Goal: Communication & Community: Answer question/provide support

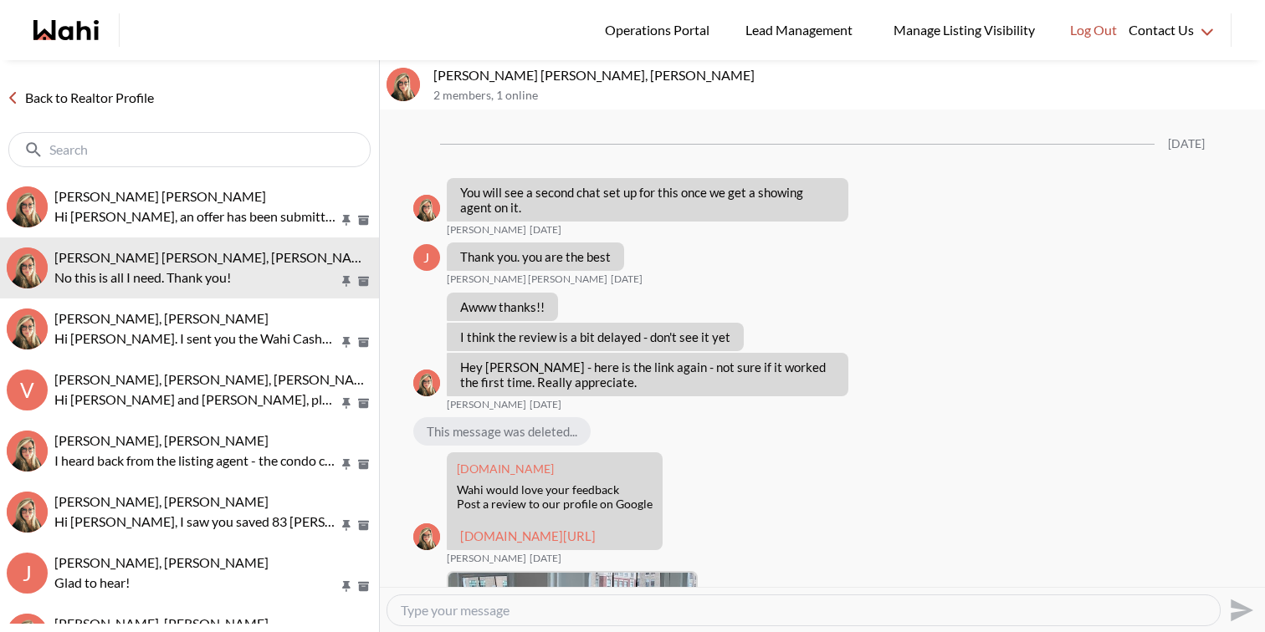
scroll to position [1753, 0]
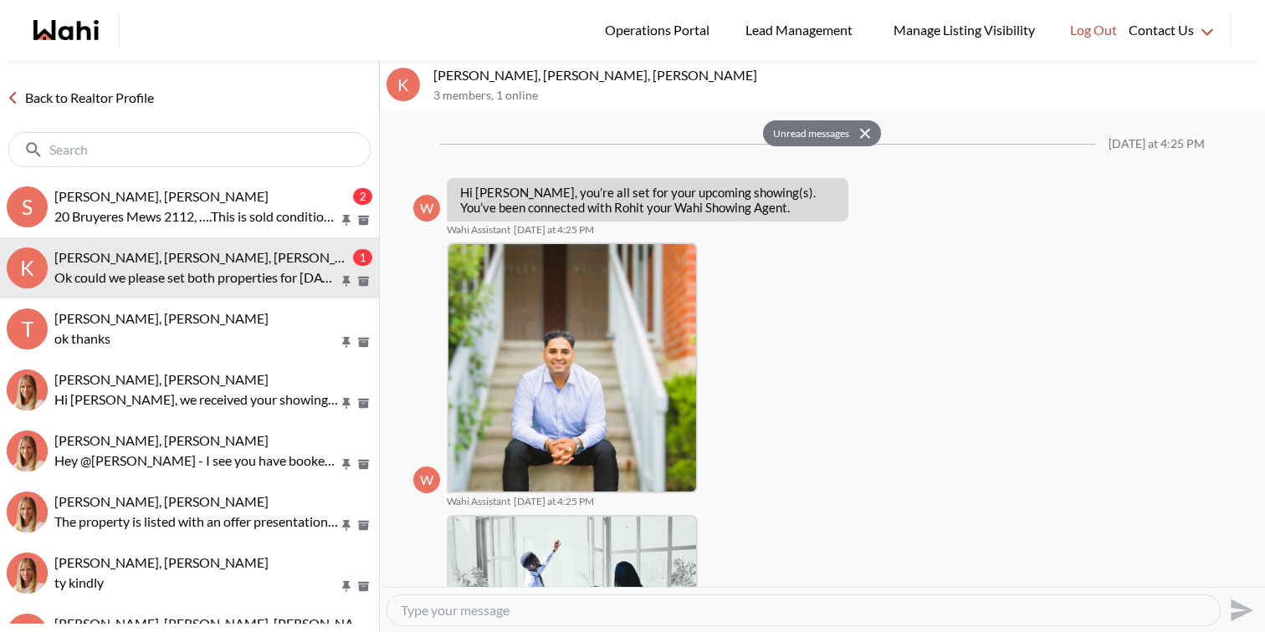
scroll to position [889, 0]
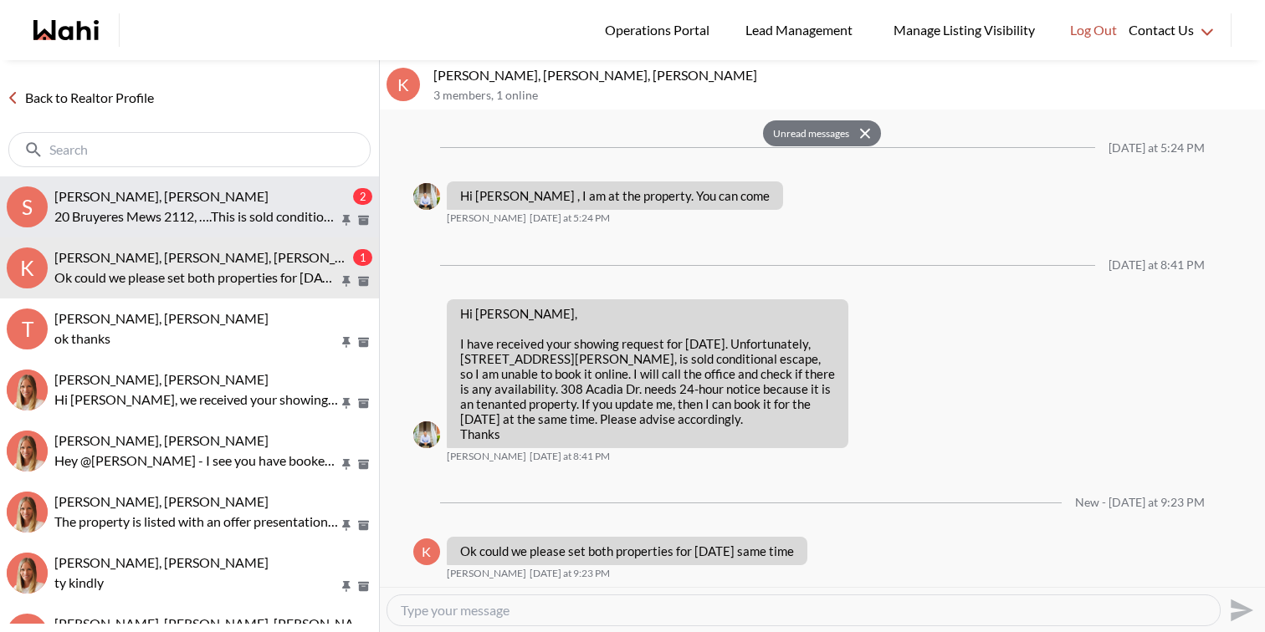
click at [123, 224] on p "20 Bruyeres Mews 2112, ….This is sold conditionally as well but we can still se…" at bounding box center [196, 217] width 284 height 20
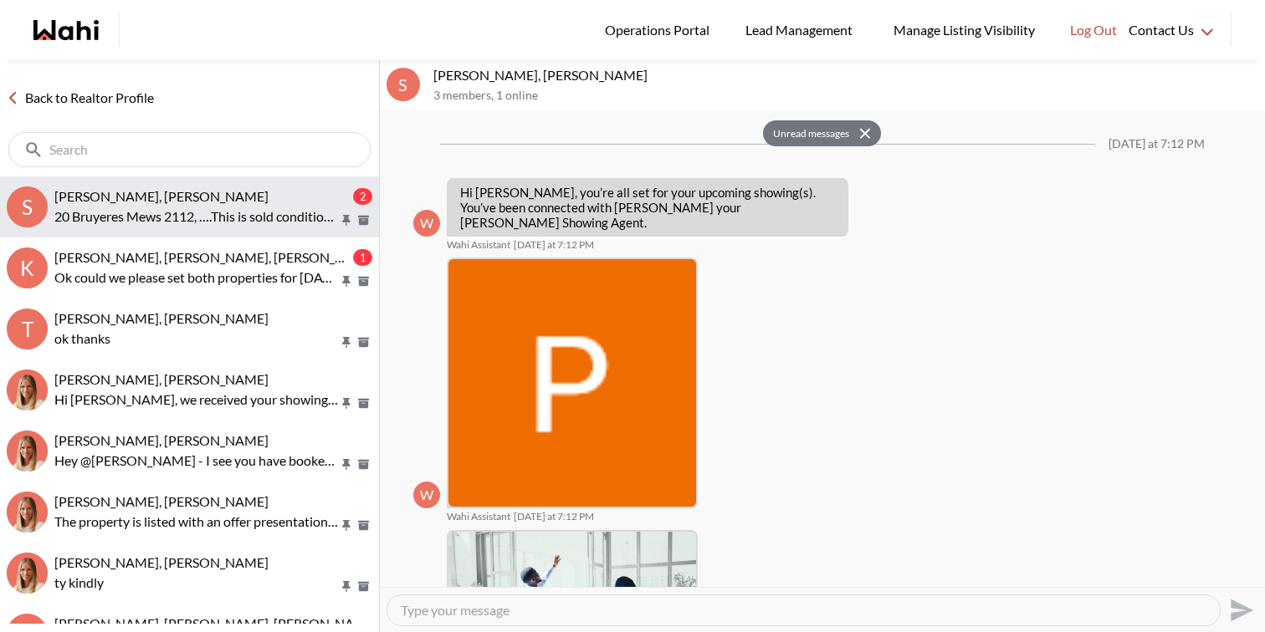
scroll to position [1226, 0]
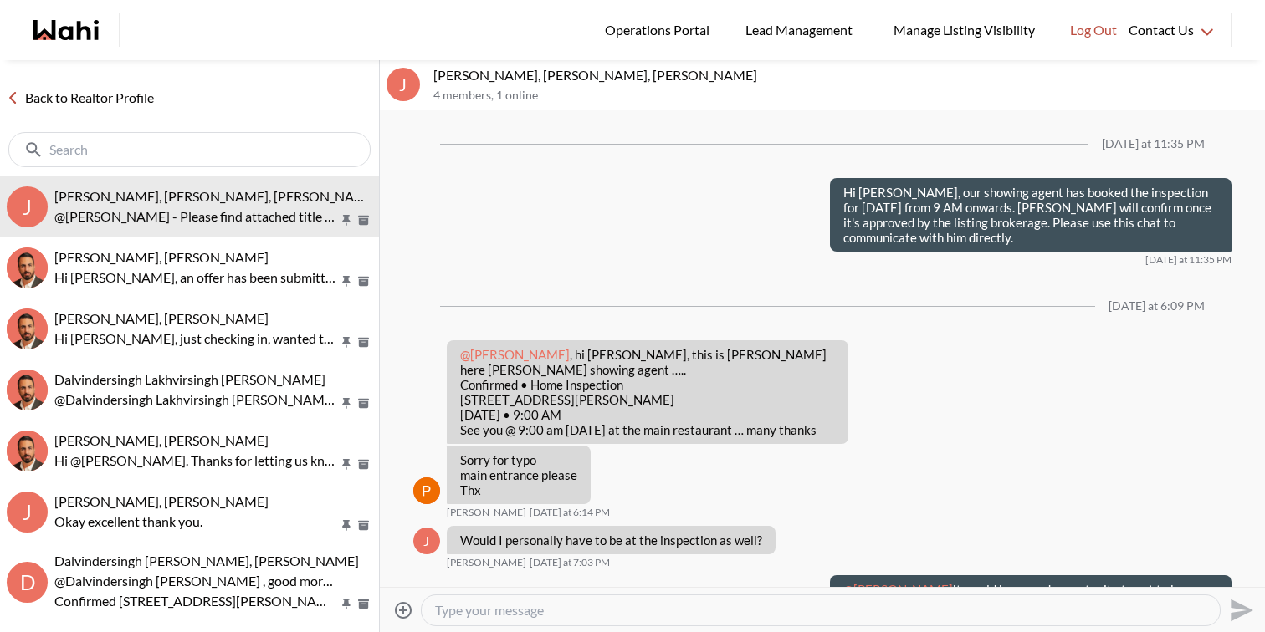
scroll to position [1507, 0]
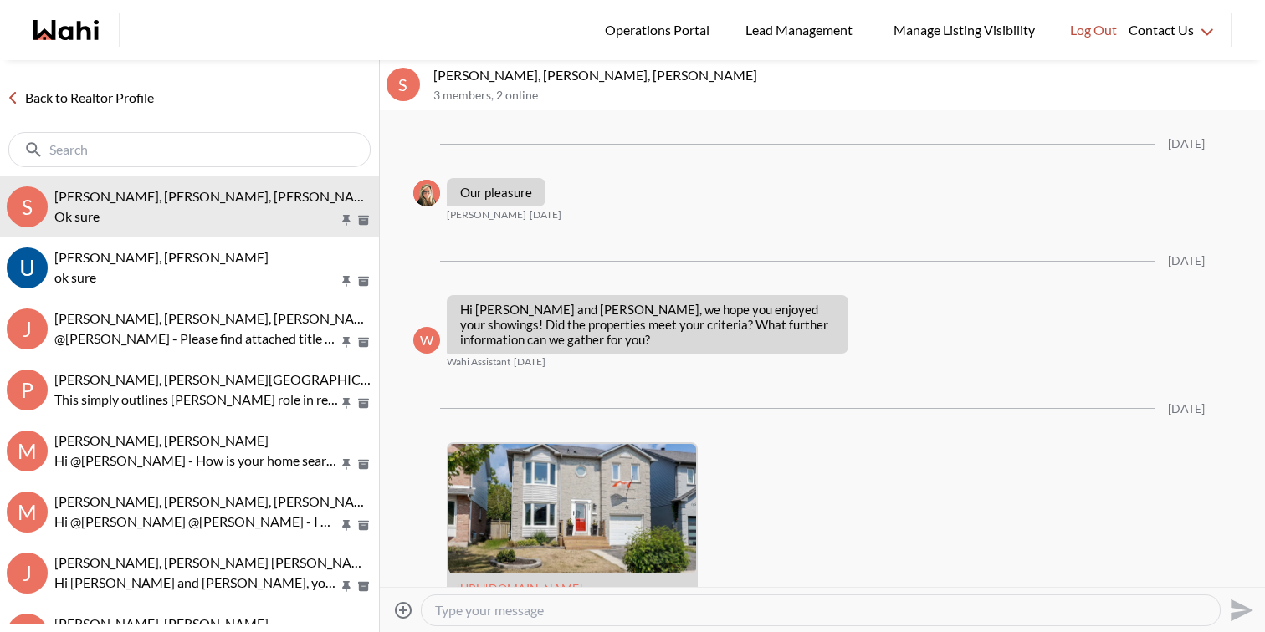
scroll to position [3381, 0]
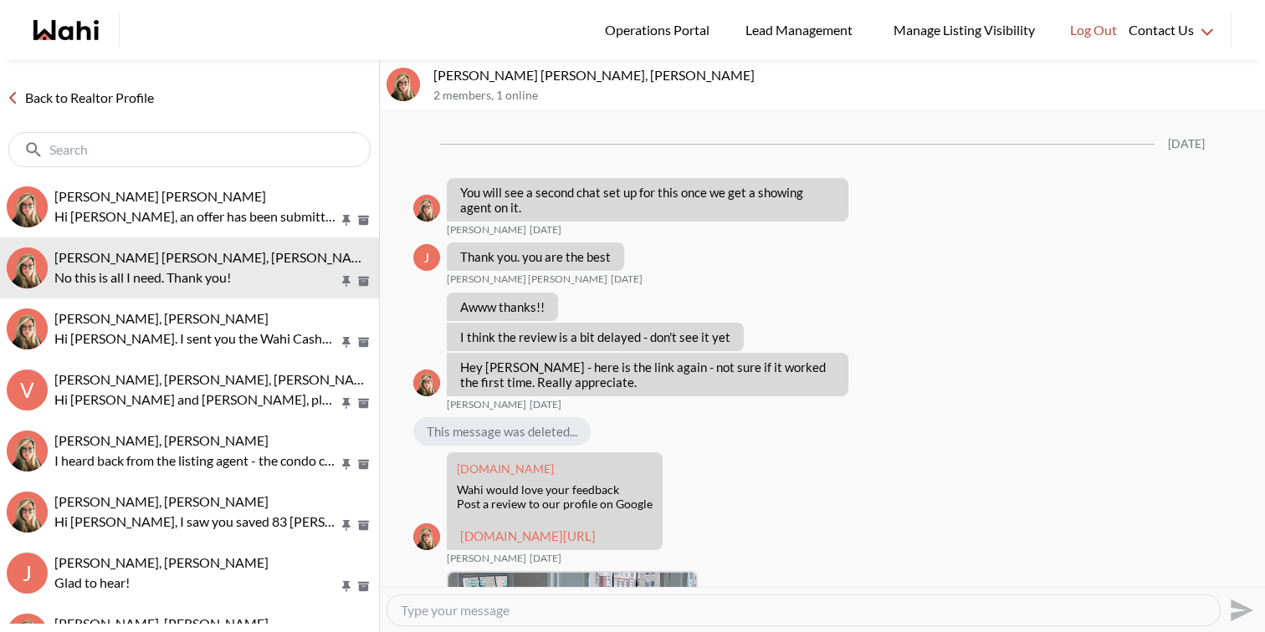
scroll to position [1753, 0]
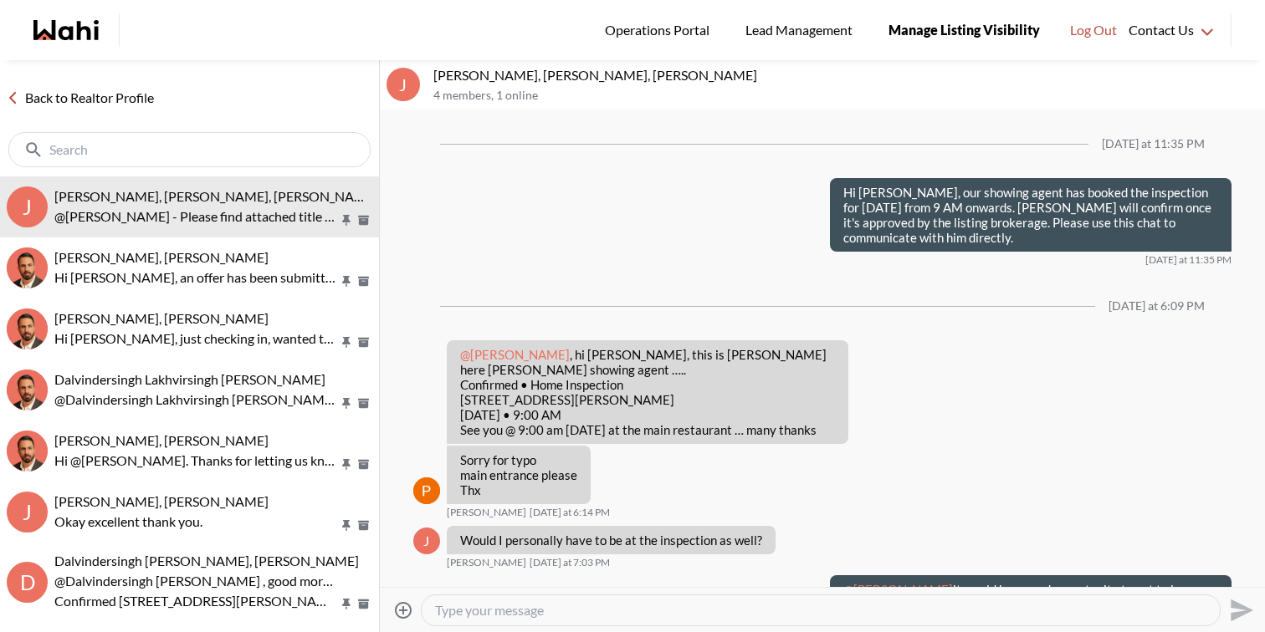
scroll to position [1507, 0]
